Goal: Task Accomplishment & Management: Manage account settings

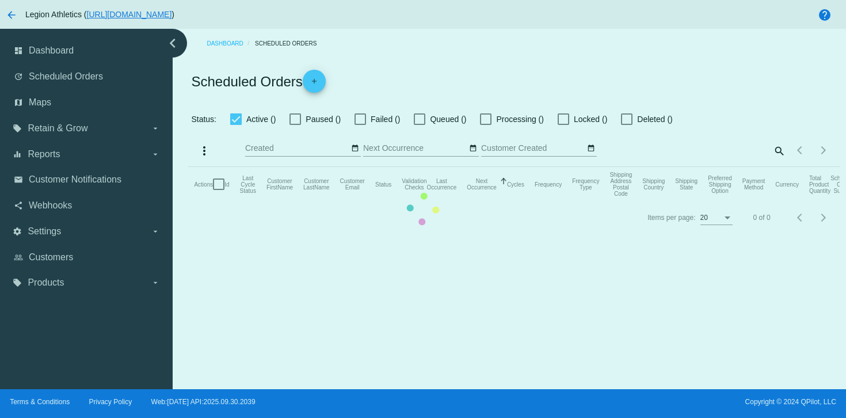
checkbox input "true"
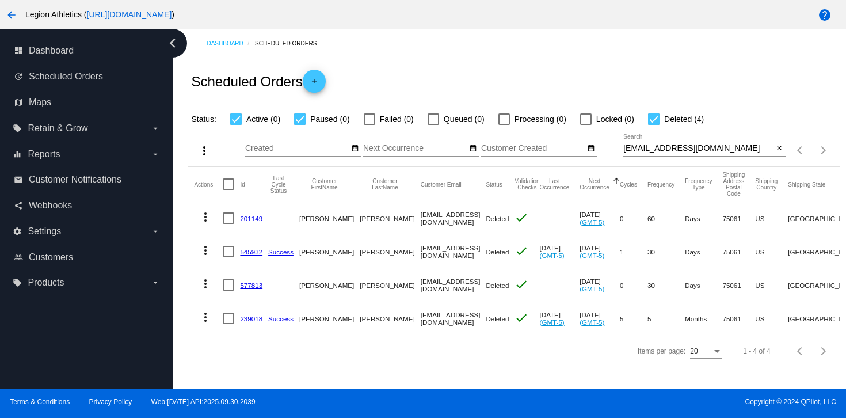
click at [241, 317] on link "239018" at bounding box center [251, 318] width 22 height 7
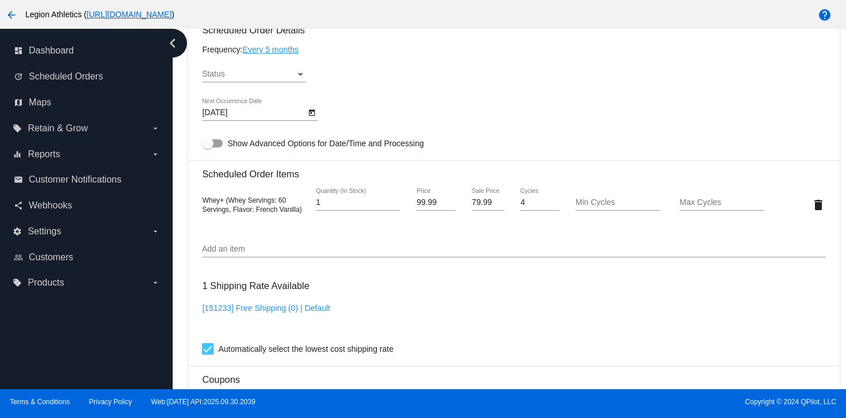
scroll to position [651, 0]
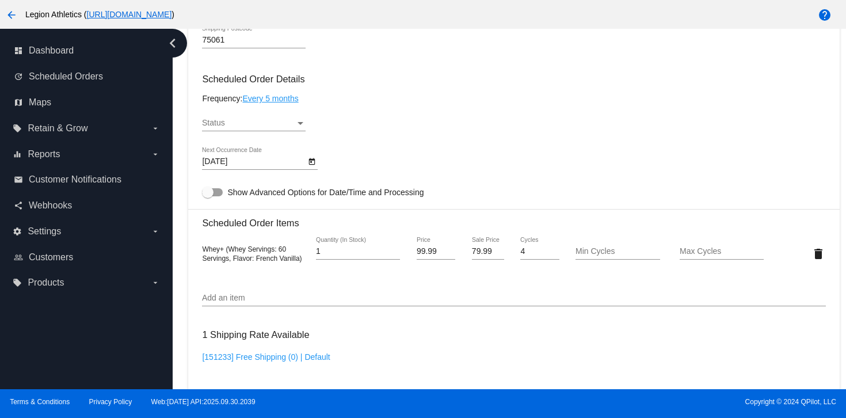
click at [252, 128] on div "Status" at bounding box center [248, 123] width 93 height 9
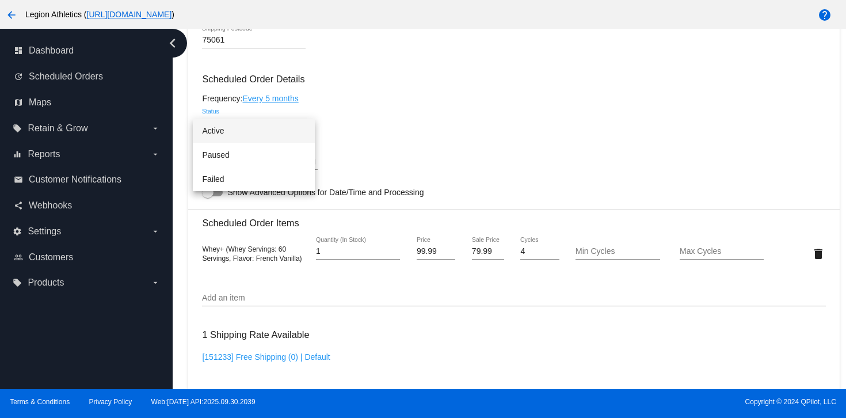
click at [244, 134] on span "Active" at bounding box center [254, 131] width 104 height 24
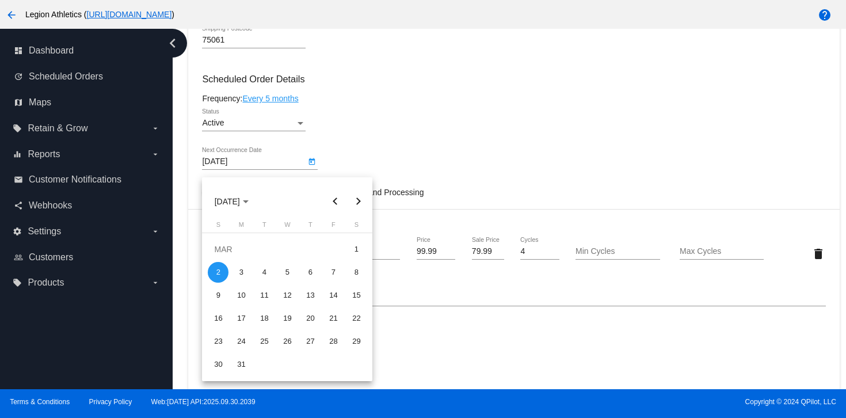
click at [257, 169] on body "arrow_back Legion Athletics ( [URL][DOMAIN_NAME] ) help dashboard Dashboard upd…" at bounding box center [423, 209] width 846 height 418
click at [354, 208] on button "Next month" at bounding box center [357, 201] width 23 height 23
click at [353, 208] on button "Next month" at bounding box center [357, 201] width 23 height 23
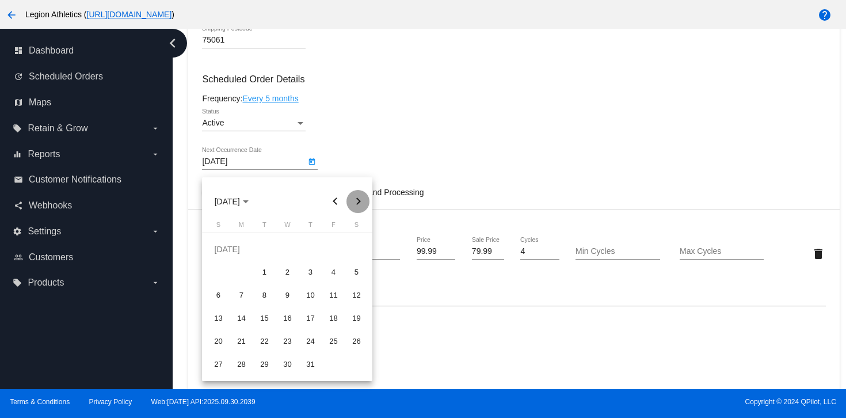
click at [353, 208] on button "Next month" at bounding box center [357, 201] width 23 height 23
click at [330, 201] on button "Previous month" at bounding box center [334, 201] width 23 height 23
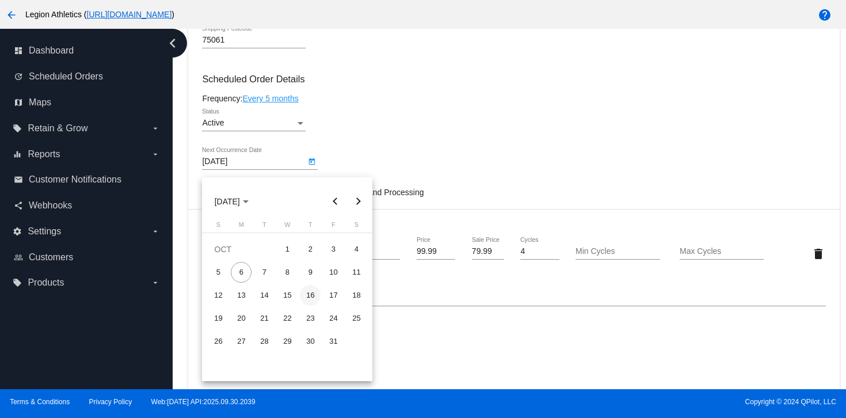
click at [311, 296] on div "16" at bounding box center [310, 295] width 21 height 21
type input "[DATE]"
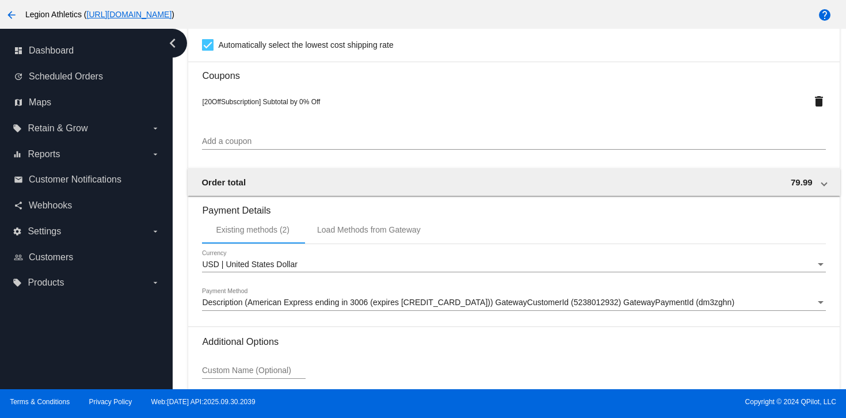
scroll to position [1038, 0]
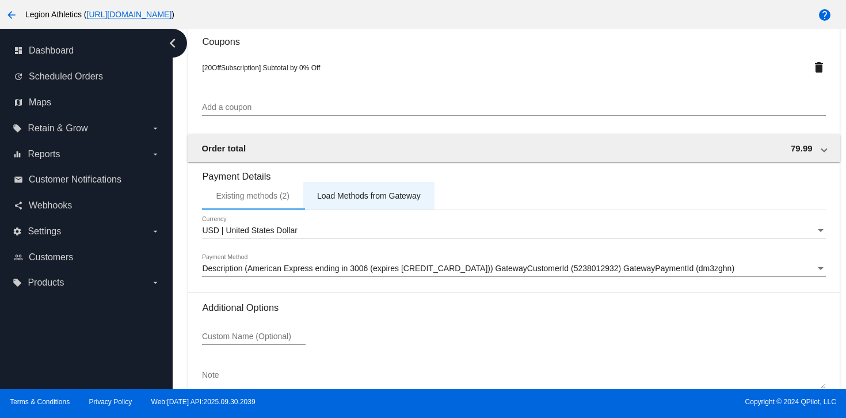
click at [329, 200] on div "Load Methods from Gateway" at bounding box center [369, 195] width 104 height 9
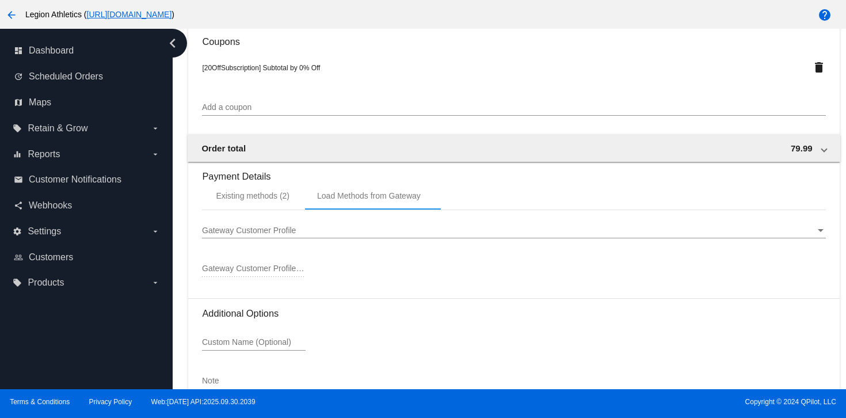
click at [319, 235] on div "Gateway Customer Profile Gateway Customer Profile" at bounding box center [513, 227] width 623 height 22
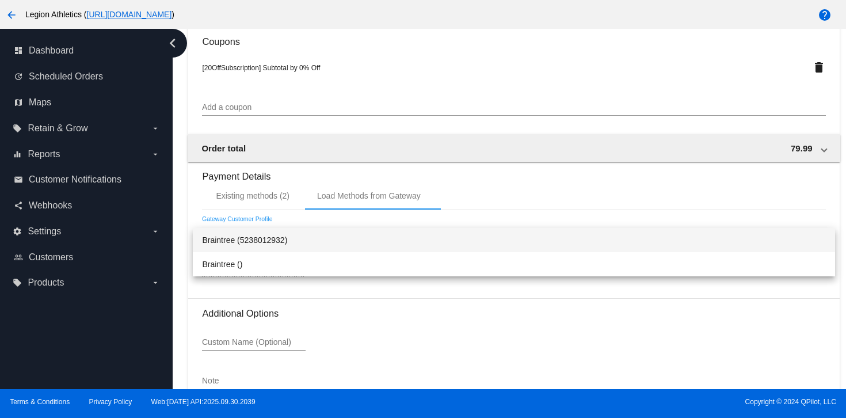
click at [309, 239] on span "Braintree (5238012932)" at bounding box center [513, 240] width 623 height 24
type input "5238012932"
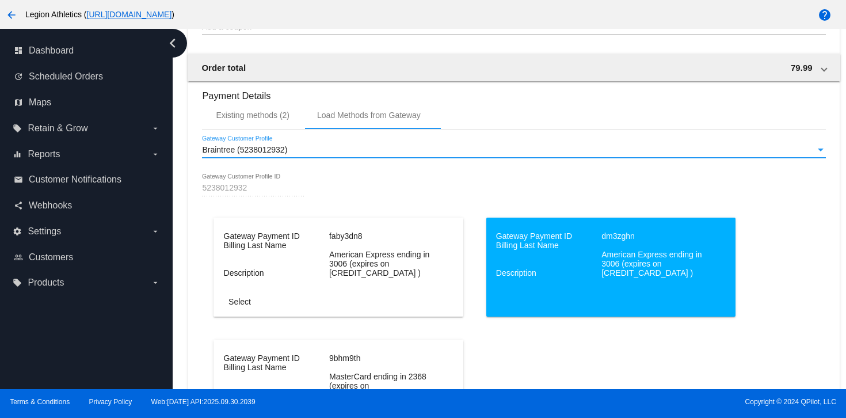
scroll to position [1128, 0]
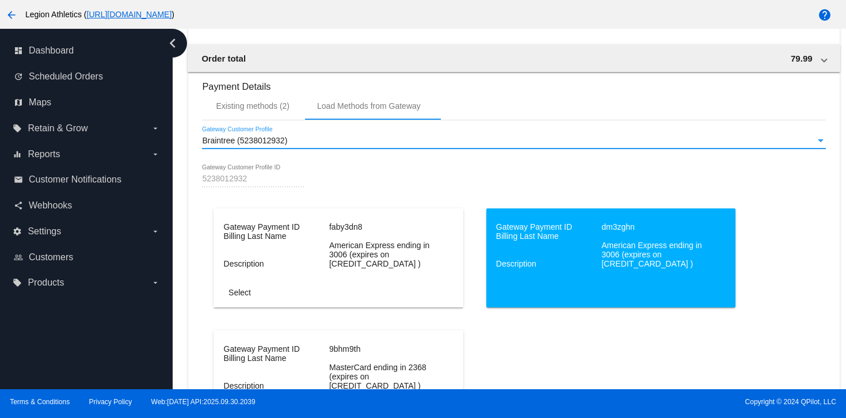
click at [286, 287] on mat-card-actions "Select" at bounding box center [339, 289] width 248 height 25
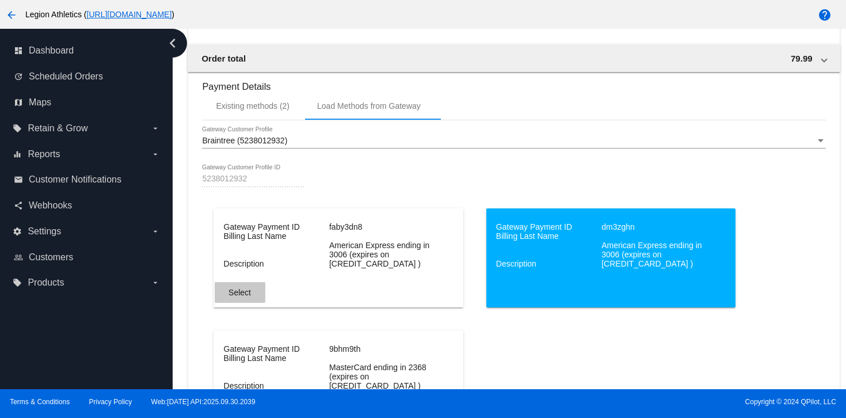
click at [224, 294] on button "Select" at bounding box center [240, 292] width 51 height 21
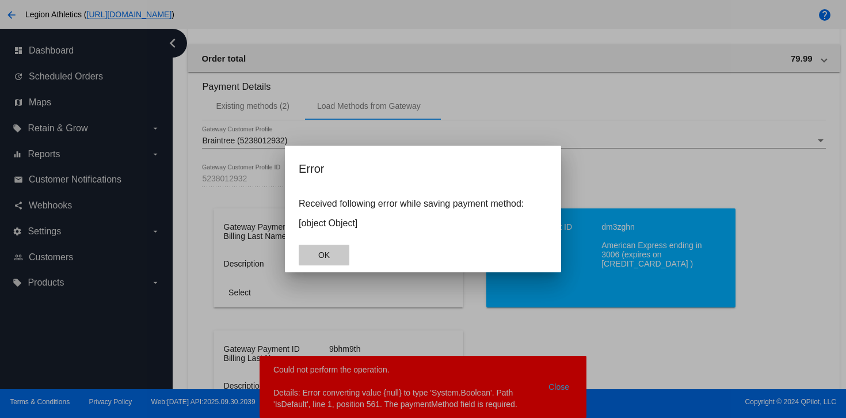
click at [337, 249] on button "OK" at bounding box center [324, 255] width 51 height 21
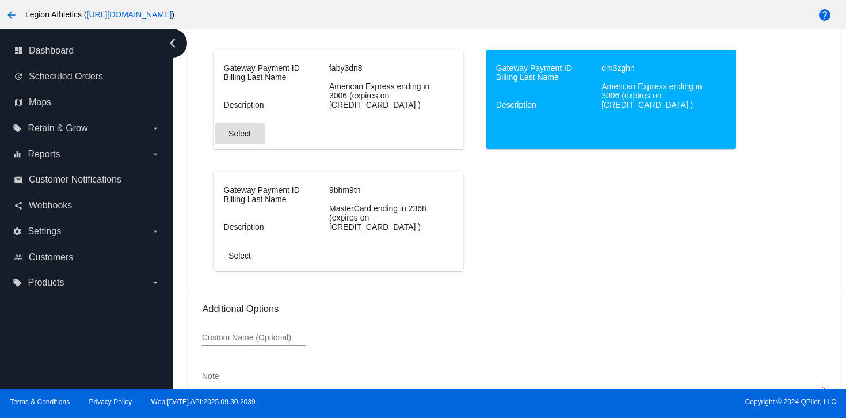
scroll to position [1272, 0]
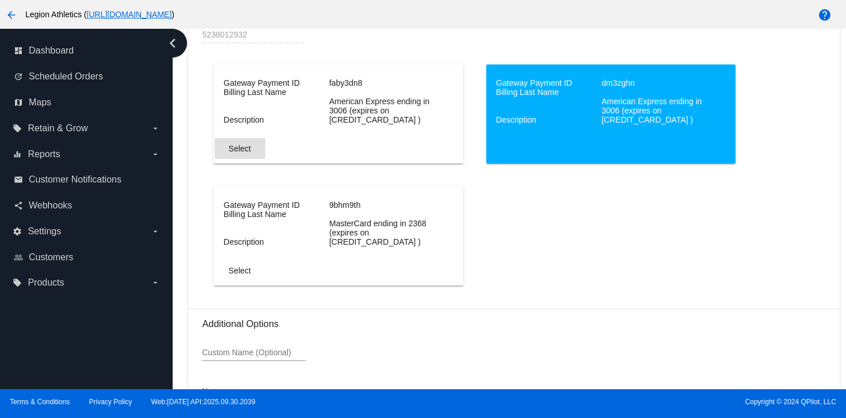
click at [227, 154] on button "Select" at bounding box center [240, 148] width 51 height 21
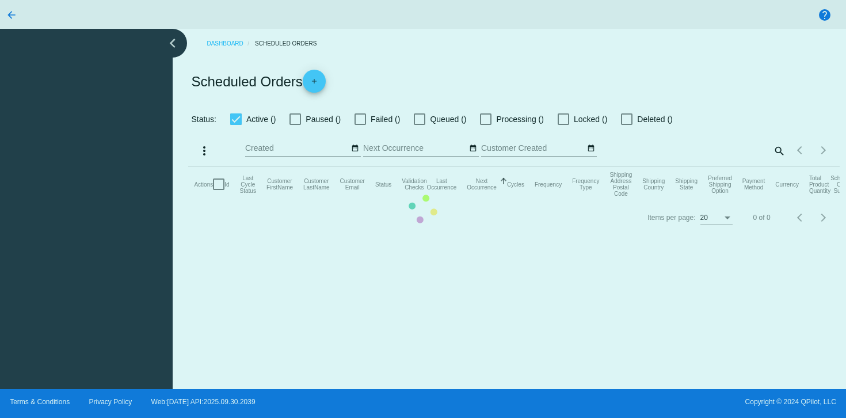
checkbox input "true"
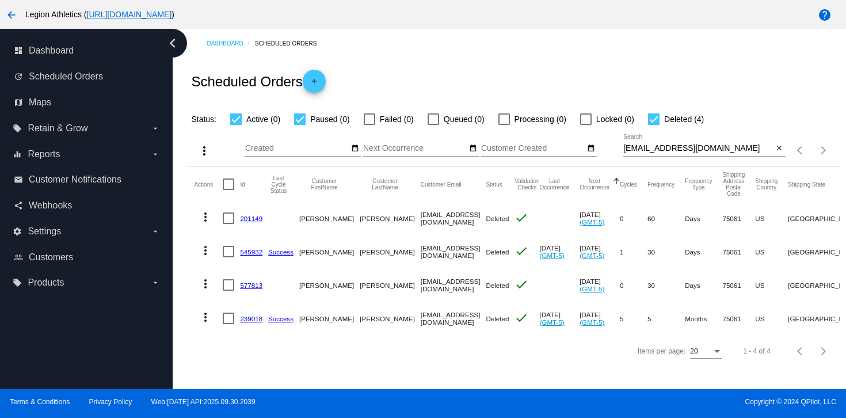
click at [652, 150] on input "[EMAIL_ADDRESS][DOMAIN_NAME]" at bounding box center [698, 148] width 150 height 9
paste input "pamezc26"
type input "pamezc26@gmail.com"
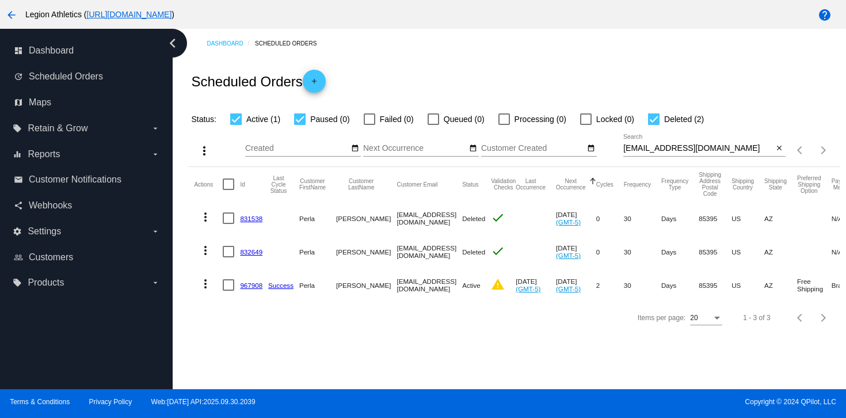
click at [254, 287] on link "967908" at bounding box center [251, 284] width 22 height 7
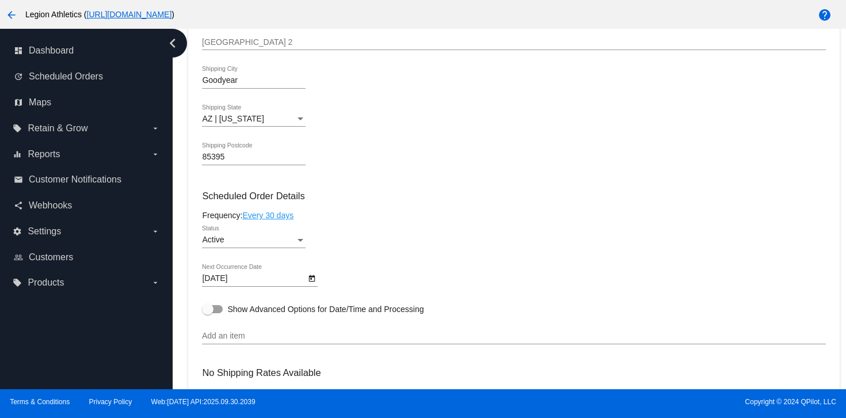
scroll to position [760, 0]
